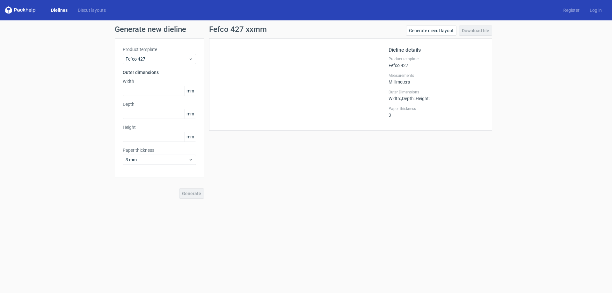
click at [21, 9] on icon at bounding box center [21, 10] width 3 height 3
click at [58, 11] on link "Dielines" at bounding box center [59, 10] width 27 height 6
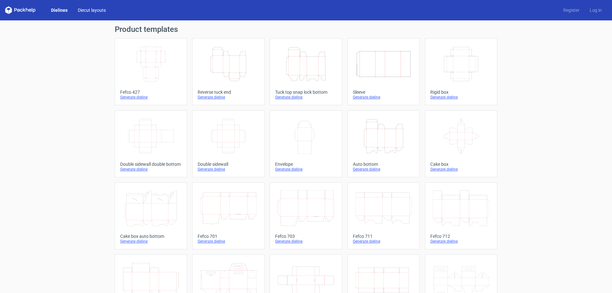
click at [82, 8] on link "Diecut layouts" at bounding box center [92, 10] width 38 height 6
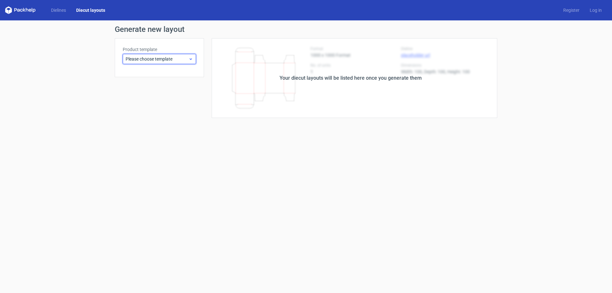
click at [141, 55] on div "Please choose template" at bounding box center [159, 59] width 73 height 10
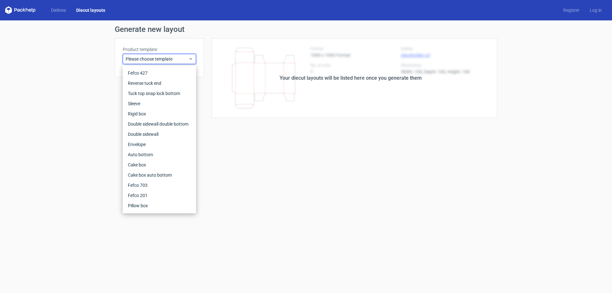
click at [61, 95] on div "Generate new layout Product template Please choose template Your diecut layouts…" at bounding box center [306, 71] width 612 height 103
